Goal: Transaction & Acquisition: Purchase product/service

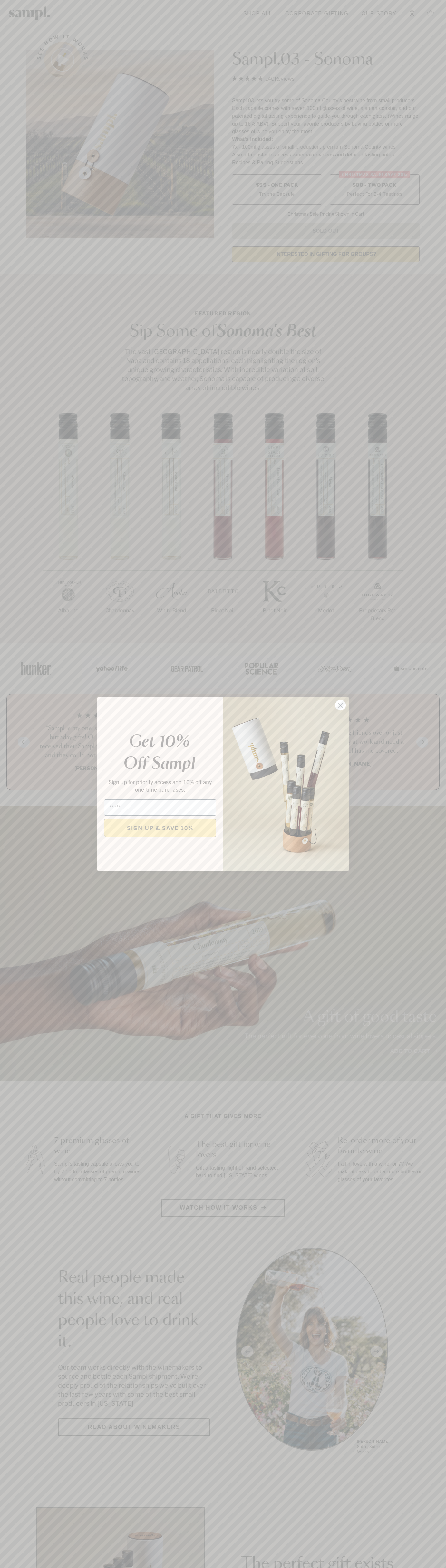
click at [341, 706] on icon "Close dialog" at bounding box center [340, 705] width 4 height 4
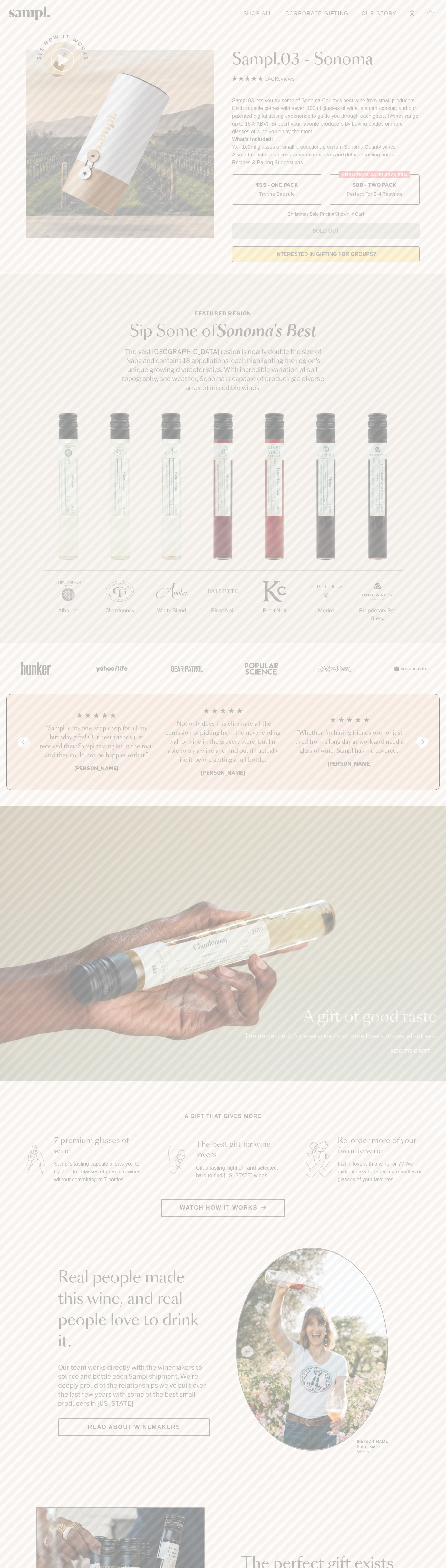
click at [375, 185] on span "$88 - Two Pack" at bounding box center [374, 185] width 44 height 7
click at [97, 743] on h3 "“Sampl is my one-stop shop for all my birthday gifts! Our best friends just rec…" at bounding box center [97, 742] width 116 height 36
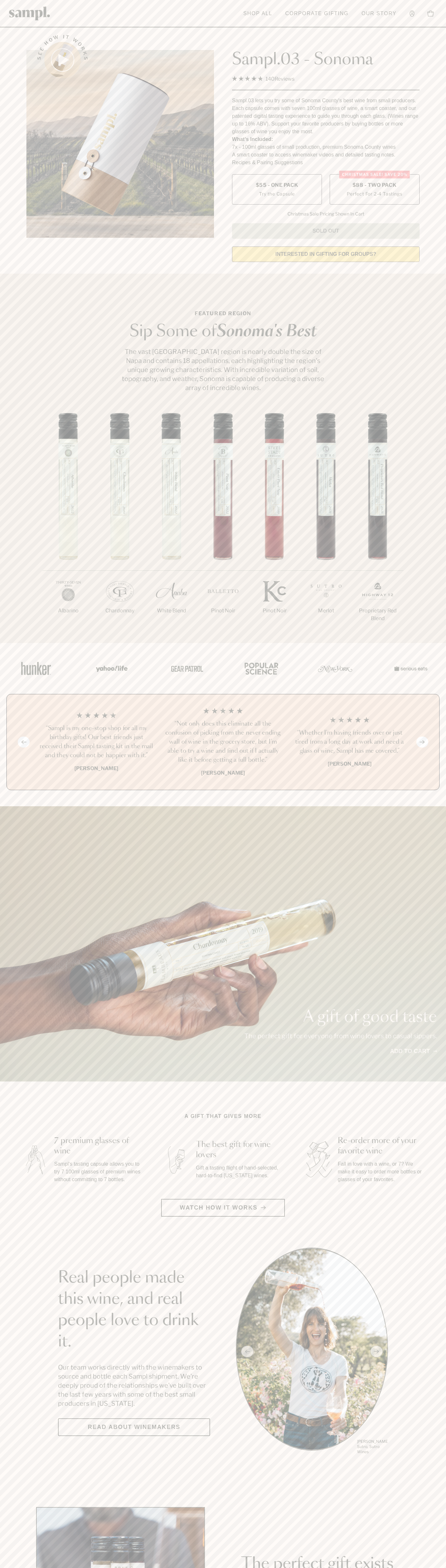
click at [6, 11] on header "Toggle navigation menu Shop All Corporate Gifting Our Story Account Story Shop …" at bounding box center [223, 14] width 446 height 27
click at [426, 354] on section "Featured Region Sip Some of Sonoma's Best The vast Sonoma County region is near…" at bounding box center [223, 458] width 446 height 370
click at [224, 1568] on html "Skip to main content Toggle navigation menu Shop All Corporate Gifting Our Stor…" at bounding box center [223, 1513] width 446 height 3026
click at [3, 549] on div "1/7 Albarino 2/7 Chardonnay 3/7" at bounding box center [223, 528] width 446 height 230
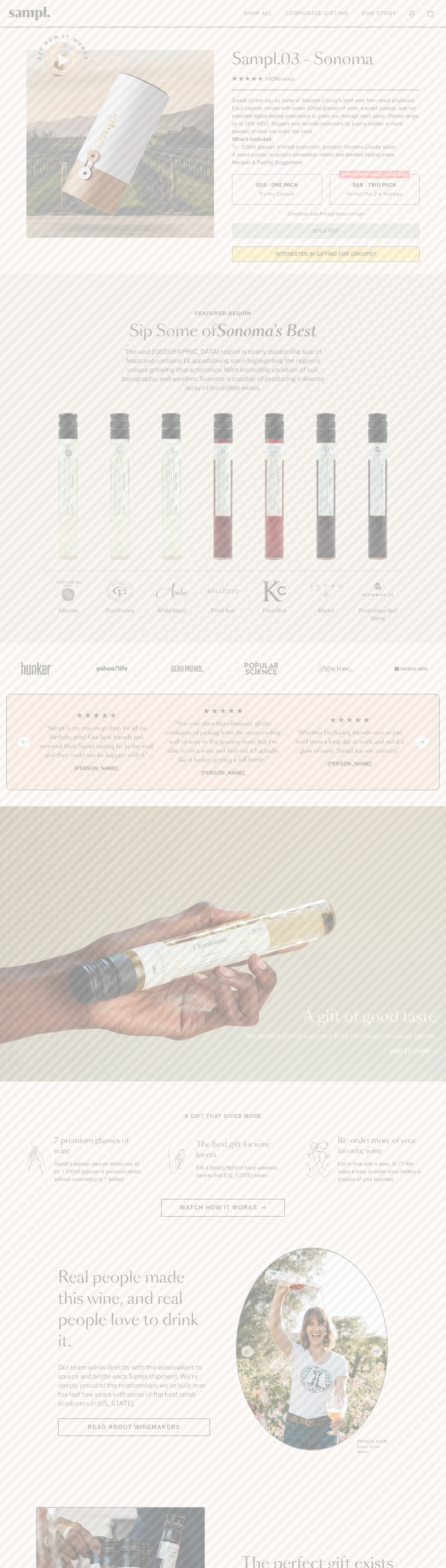
click at [375, 190] on label "Christmas SALE! Save 20% $88 - Two Pack Perfect For 2-4 Tastings" at bounding box center [374, 189] width 90 height 30
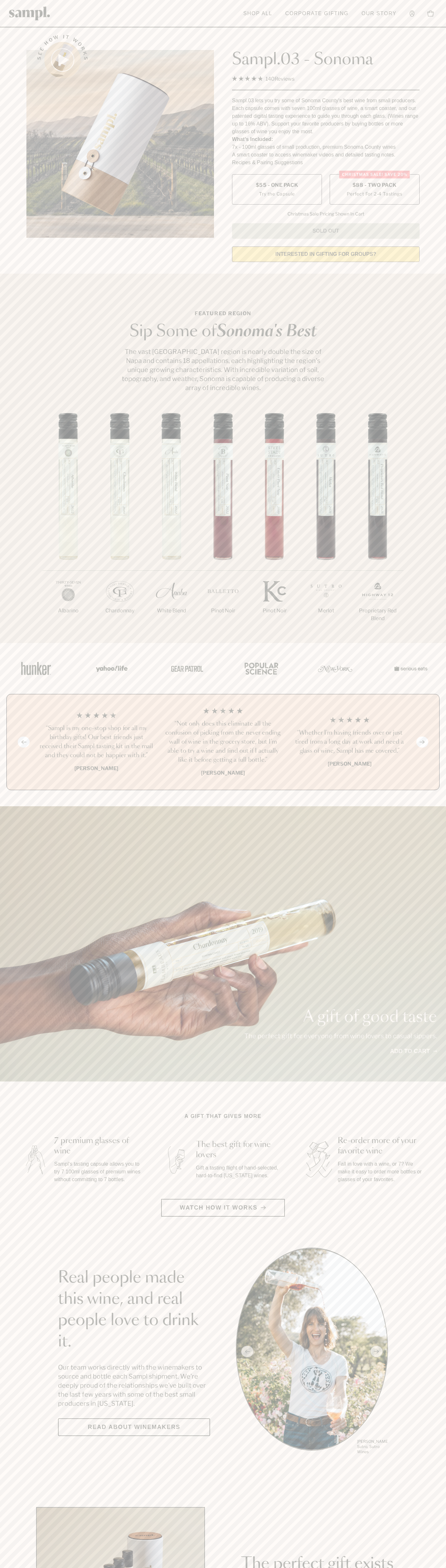
click at [97, 743] on h3 "“Sampl is my one-stop shop for all my birthday gifts! Our best friends just rec…" at bounding box center [97, 742] width 116 height 36
